Goal: Go to known website: Access a specific website the user already knows

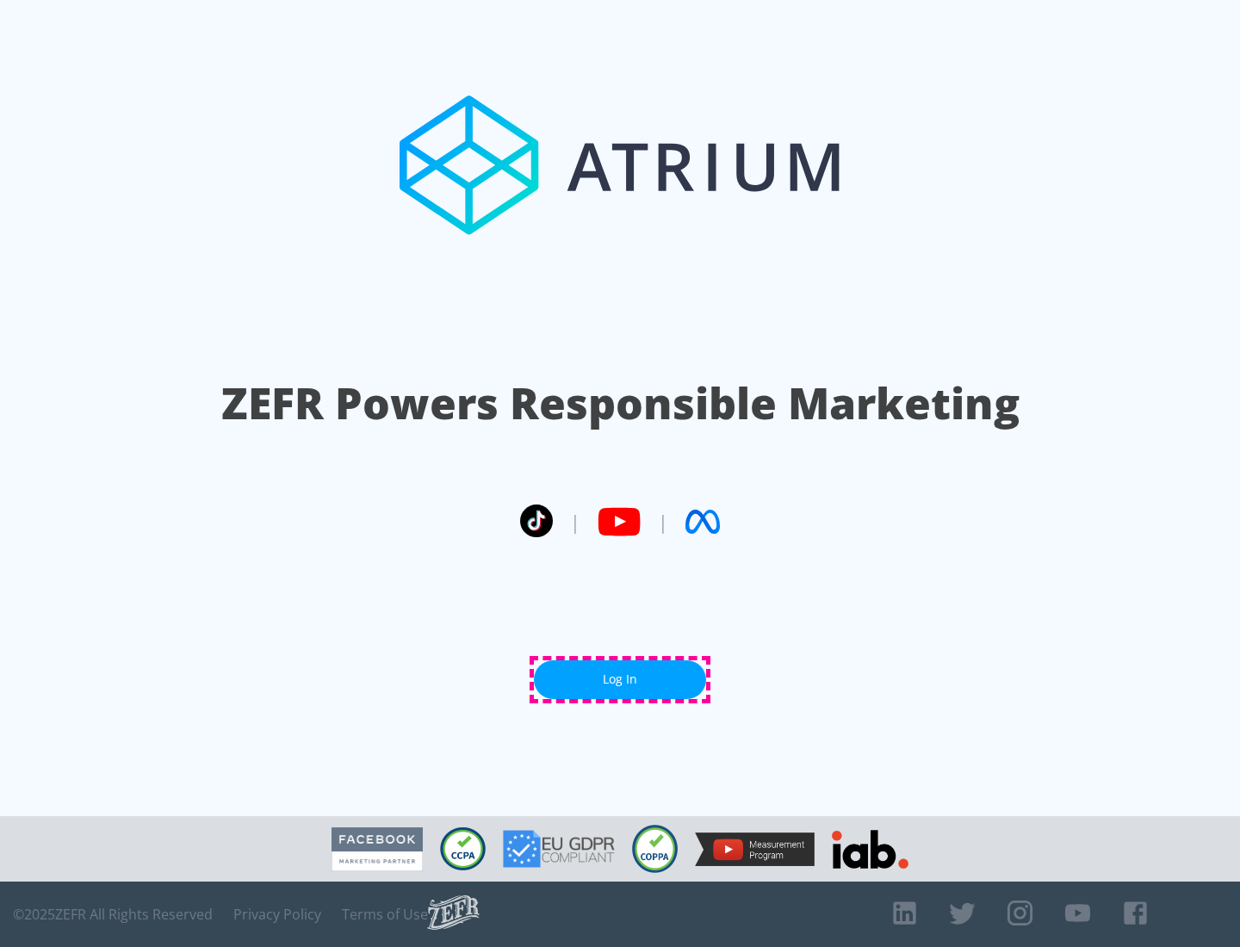
click at [620, 679] on link "Log In" at bounding box center [620, 679] width 172 height 39
